Goal: Information Seeking & Learning: Compare options

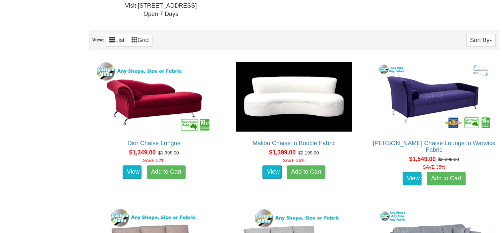
scroll to position [497, 0]
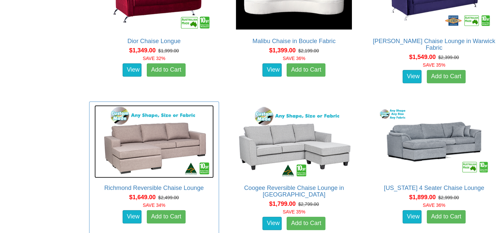
click at [142, 149] on img at bounding box center [153, 141] width 119 height 73
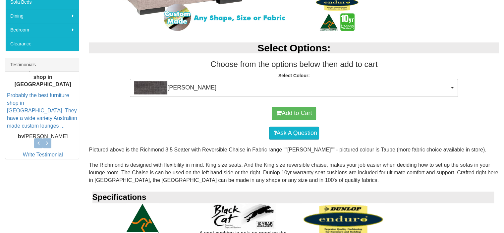
scroll to position [232, 0]
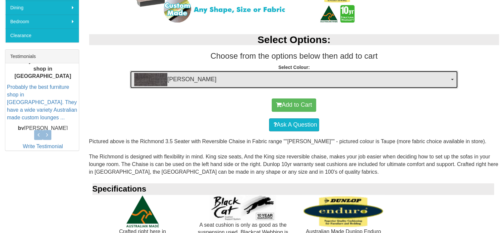
click at [171, 78] on span "[PERSON_NAME]" at bounding box center [291, 79] width 315 height 13
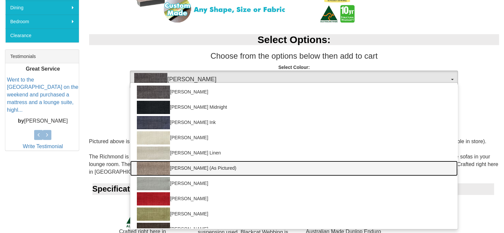
click at [165, 168] on img at bounding box center [153, 168] width 33 height 13
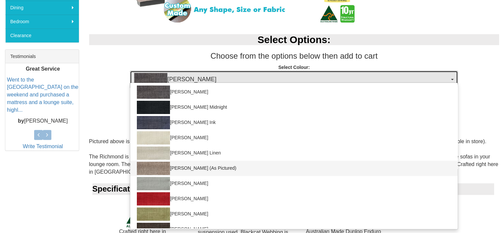
select select "389"
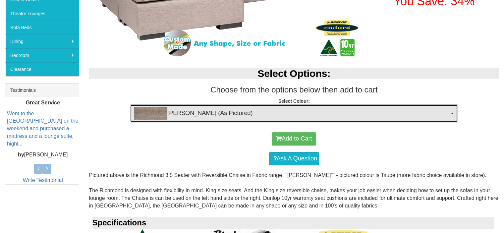
scroll to position [199, 0]
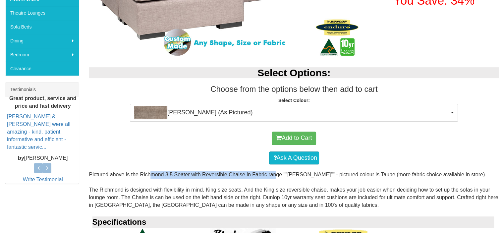
drag, startPoint x: 139, startPoint y: 175, endPoint x: 265, endPoint y: 172, distance: 125.9
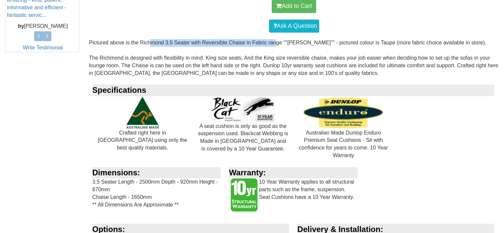
scroll to position [331, 0]
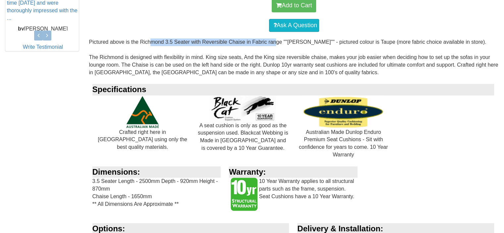
drag, startPoint x: 95, startPoint y: 180, endPoint x: 154, endPoint y: 195, distance: 61.0
click at [154, 195] on div "Dimensions: 3.5 Seater Length - 2500mm Depth - 920mm Height - 870mm Chaise Leng…" at bounding box center [157, 190] width 137 height 49
click at [162, 193] on div "Dimensions: 3.5 Seater Length - 2500mm Depth - 920mm Height - 870mm Chaise Leng…" at bounding box center [157, 190] width 137 height 49
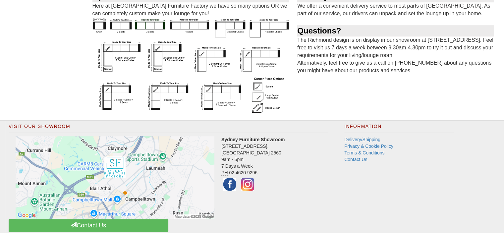
scroll to position [582, 0]
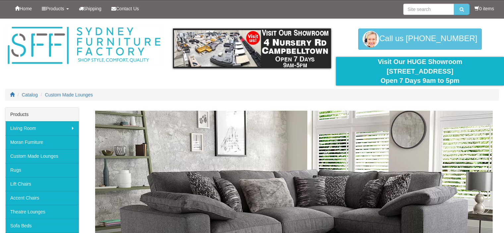
scroll to position [497, 0]
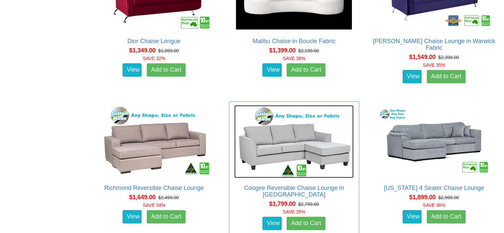
click at [306, 139] on img at bounding box center [293, 141] width 119 height 73
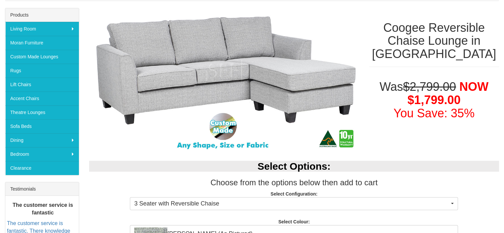
scroll to position [232, 0]
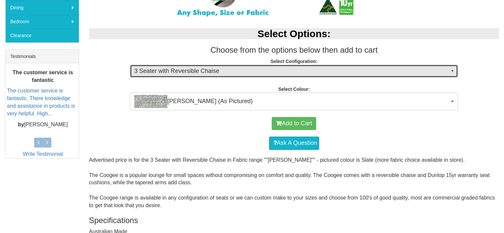
click at [215, 71] on span "3 Seater with Reversible Chaise" at bounding box center [291, 71] width 315 height 9
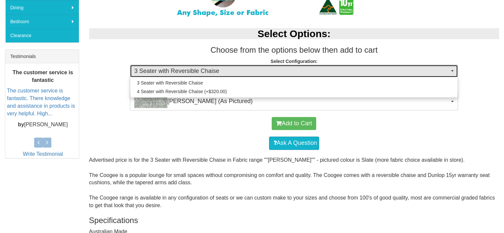
click at [215, 71] on span "3 Seater with Reversible Chaise" at bounding box center [291, 71] width 315 height 9
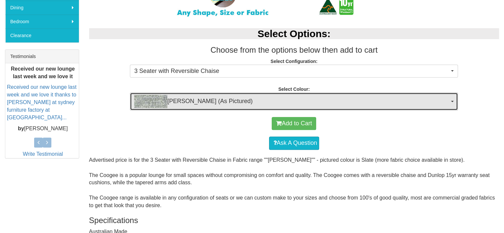
click at [203, 106] on span "Mason Slate (As Pictured)" at bounding box center [291, 101] width 315 height 13
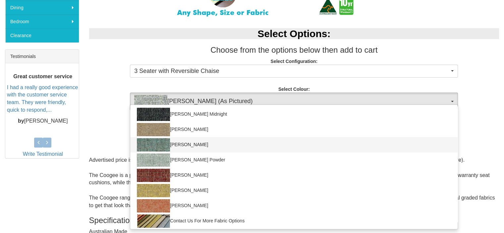
scroll to position [138, 0]
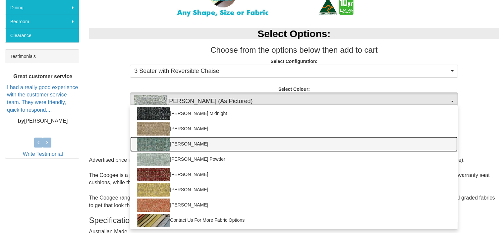
click at [168, 141] on img at bounding box center [153, 144] width 33 height 13
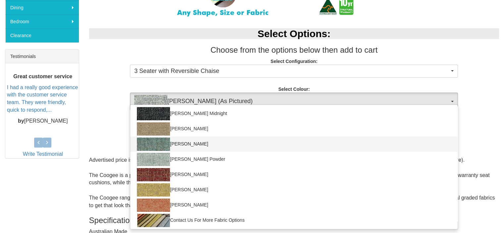
select select "716"
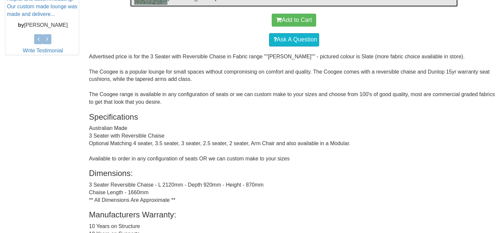
scroll to position [431, 0]
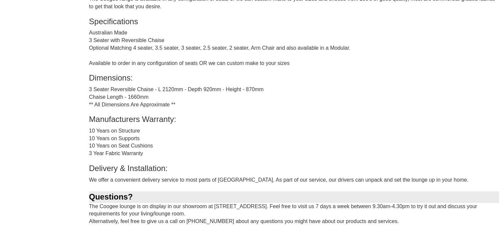
drag, startPoint x: 97, startPoint y: 88, endPoint x: 148, endPoint y: 97, distance: 51.1
click at [148, 97] on div "Advertised price is for the 3 Seater with Reversible Chaise in Fabric range ""M…" at bounding box center [294, 95] width 410 height 275
click at [158, 111] on div "Advertised price is for the 3 Seater with Reversible Chaise in Fabric range ""M…" at bounding box center [294, 95] width 410 height 275
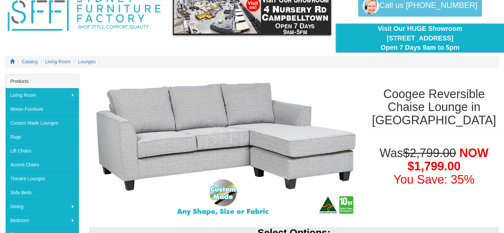
scroll to position [33, 0]
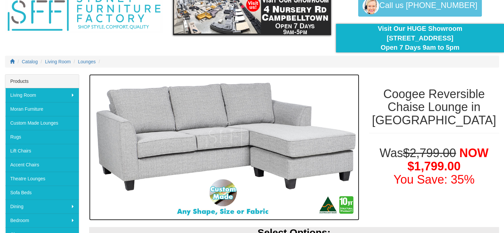
click at [232, 116] on img at bounding box center [224, 147] width 270 height 146
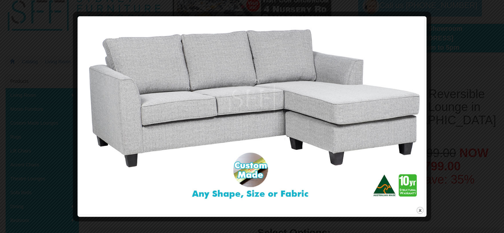
click at [232, 116] on img at bounding box center [252, 112] width 344 height 187
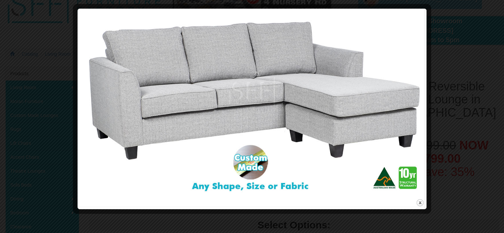
scroll to position [0, 0]
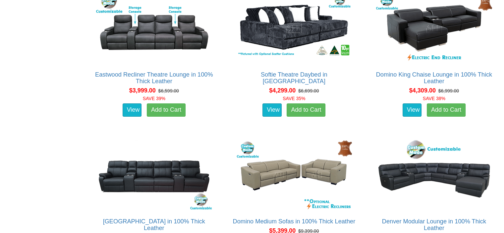
scroll to position [2783, 0]
